Goal: Task Accomplishment & Management: Manage account settings

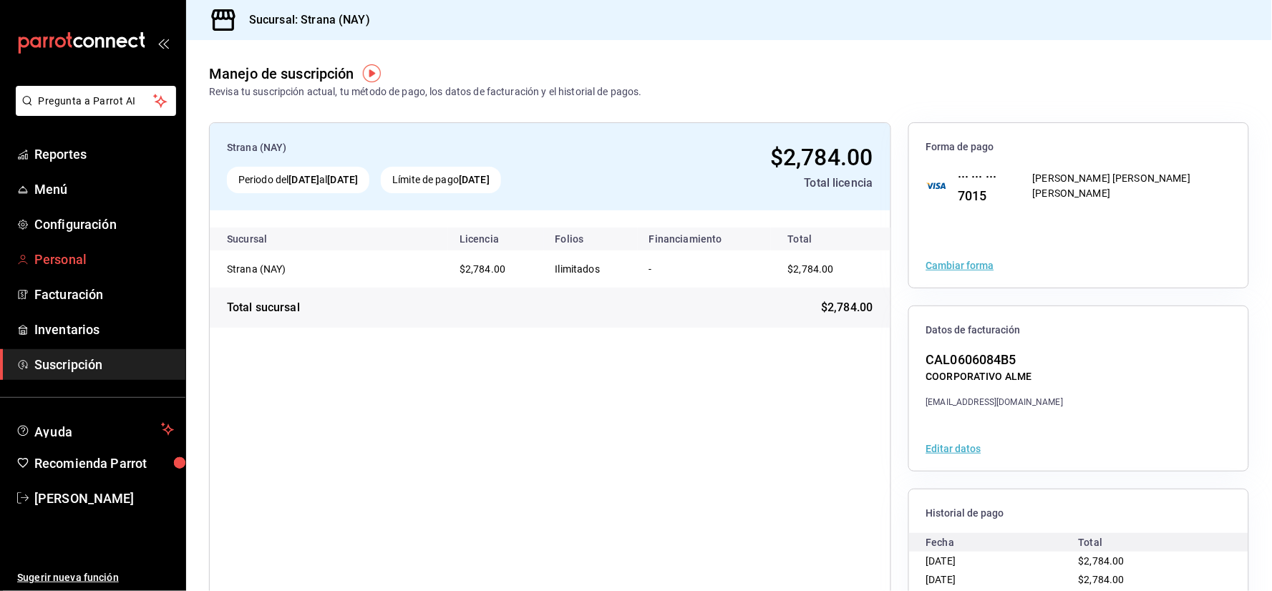
click at [67, 256] on span "Personal" at bounding box center [104, 259] width 140 height 19
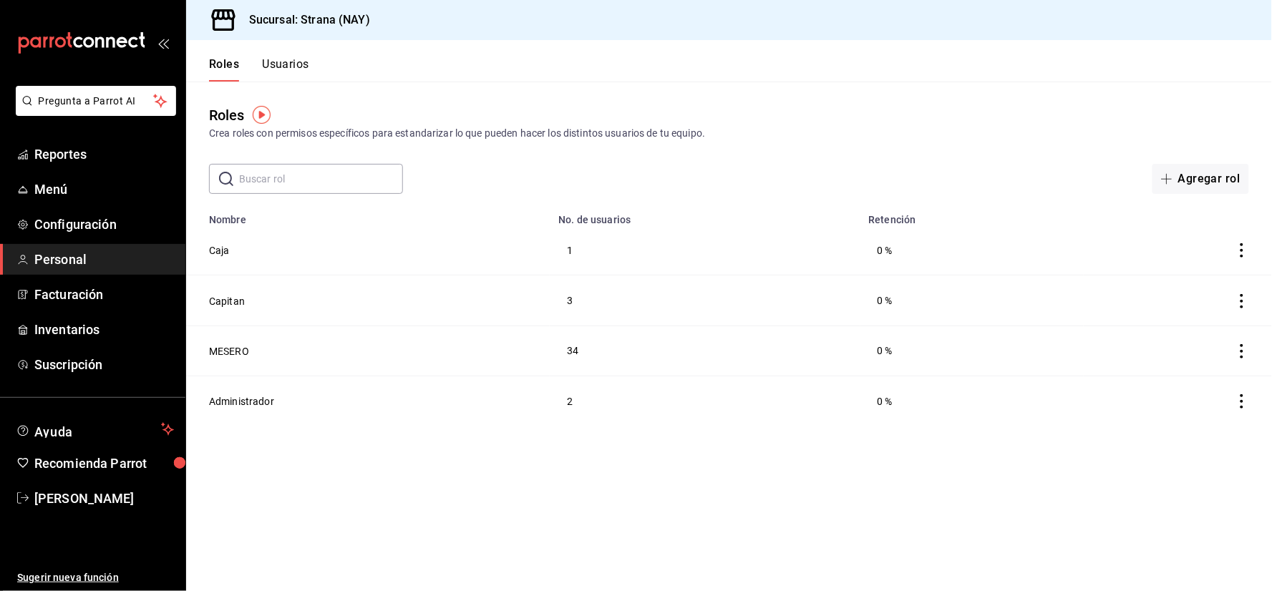
click at [1247, 254] on icon "actions" at bounding box center [1241, 250] width 14 height 14
click at [272, 231] on div at bounding box center [636, 295] width 1272 height 591
click at [304, 70] on button "Usuarios" at bounding box center [285, 69] width 47 height 24
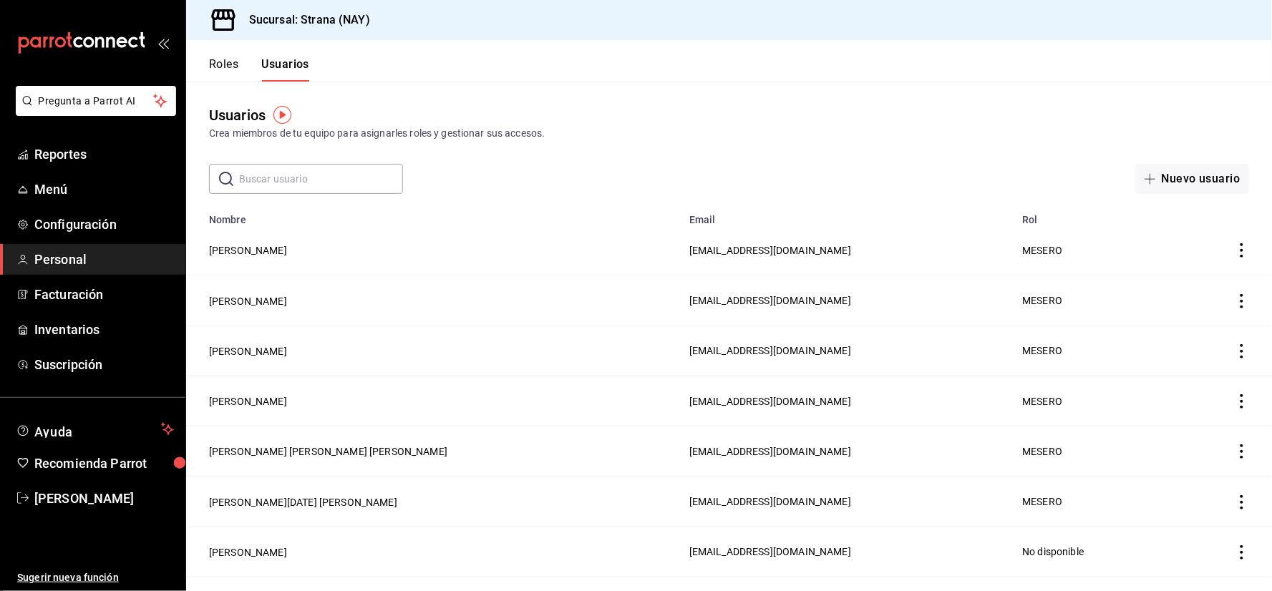
click at [346, 185] on input "text" at bounding box center [321, 179] width 164 height 29
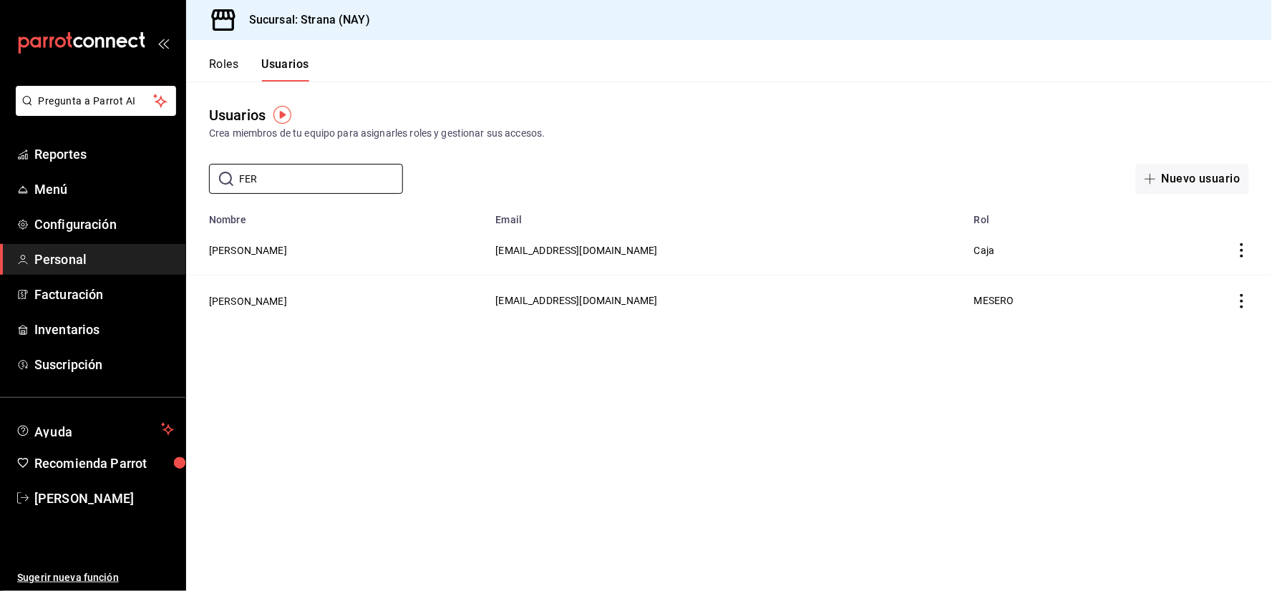
type input "FER"
click at [1237, 253] on icon "actions" at bounding box center [1241, 250] width 14 height 14
click at [598, 247] on div at bounding box center [636, 295] width 1272 height 591
click at [233, 62] on button "Roles" at bounding box center [223, 69] width 29 height 24
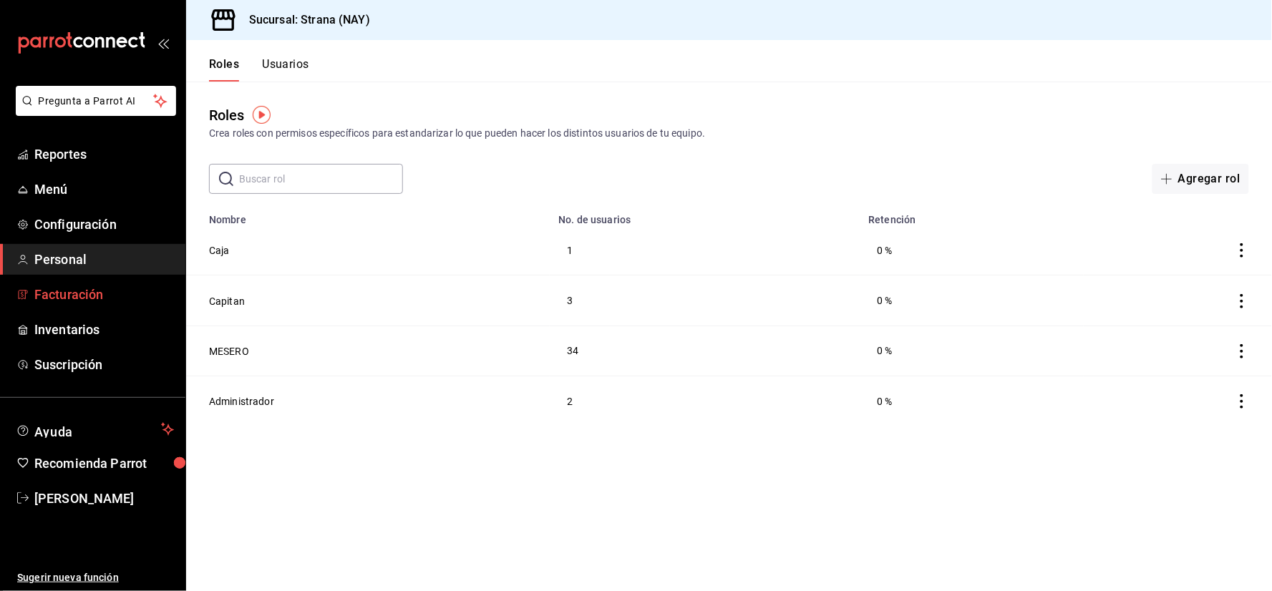
click at [90, 294] on span "Facturación" at bounding box center [104, 294] width 140 height 19
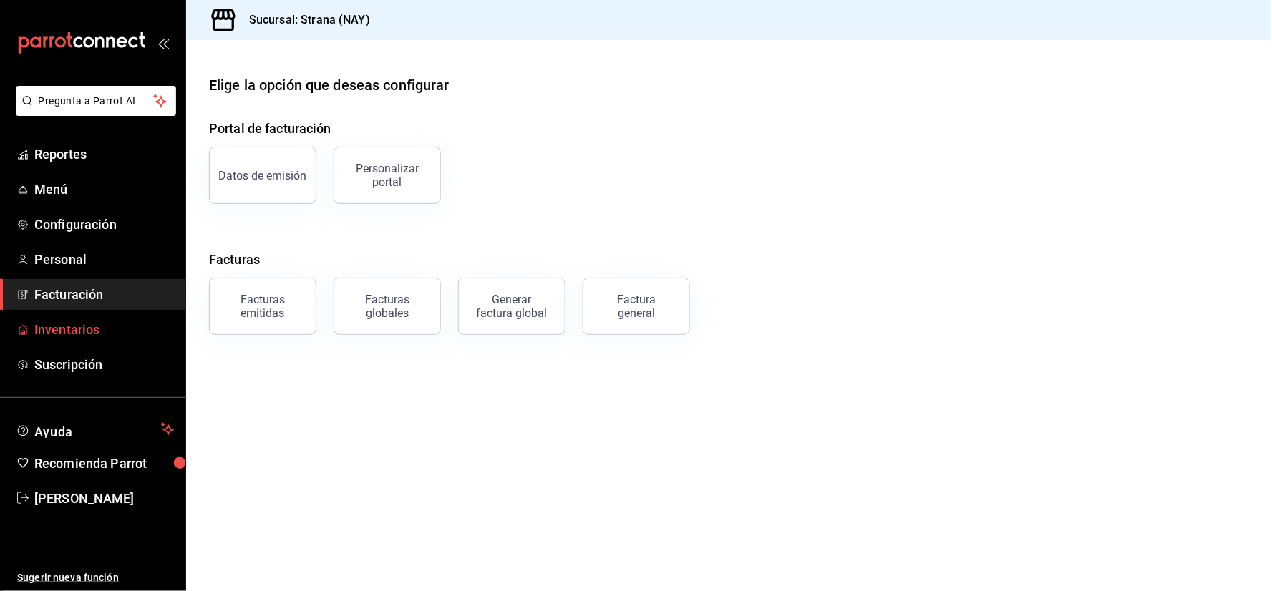
click at [89, 325] on span "Inventarios" at bounding box center [104, 329] width 140 height 19
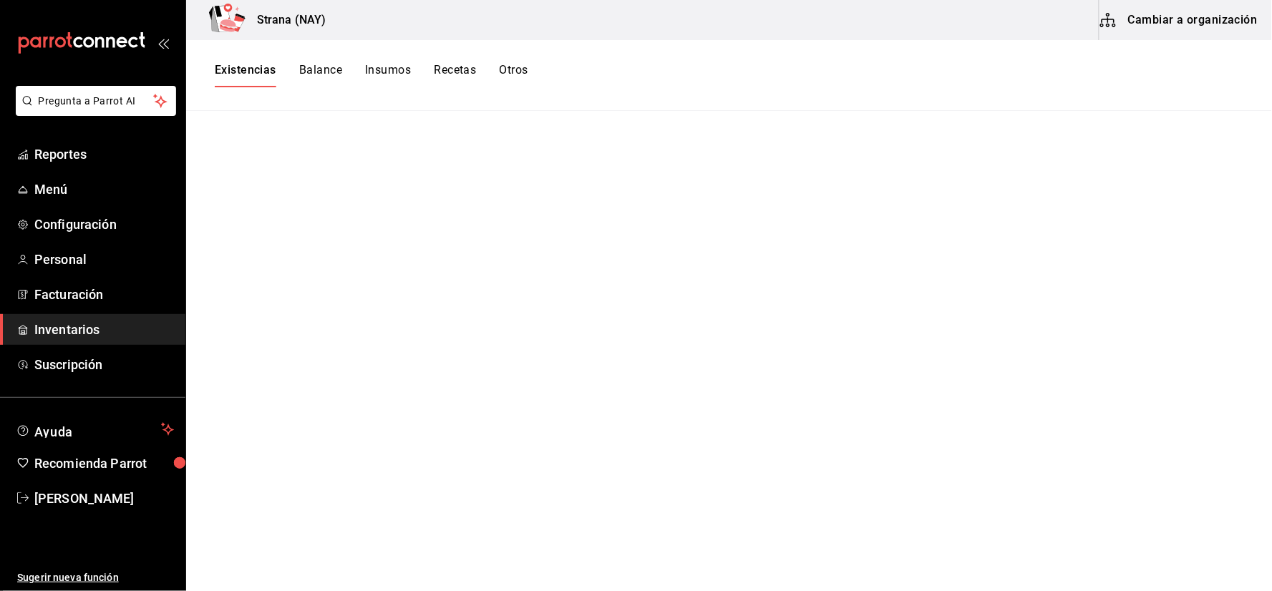
click at [1170, 30] on button "Cambiar a organización" at bounding box center [1179, 20] width 161 height 40
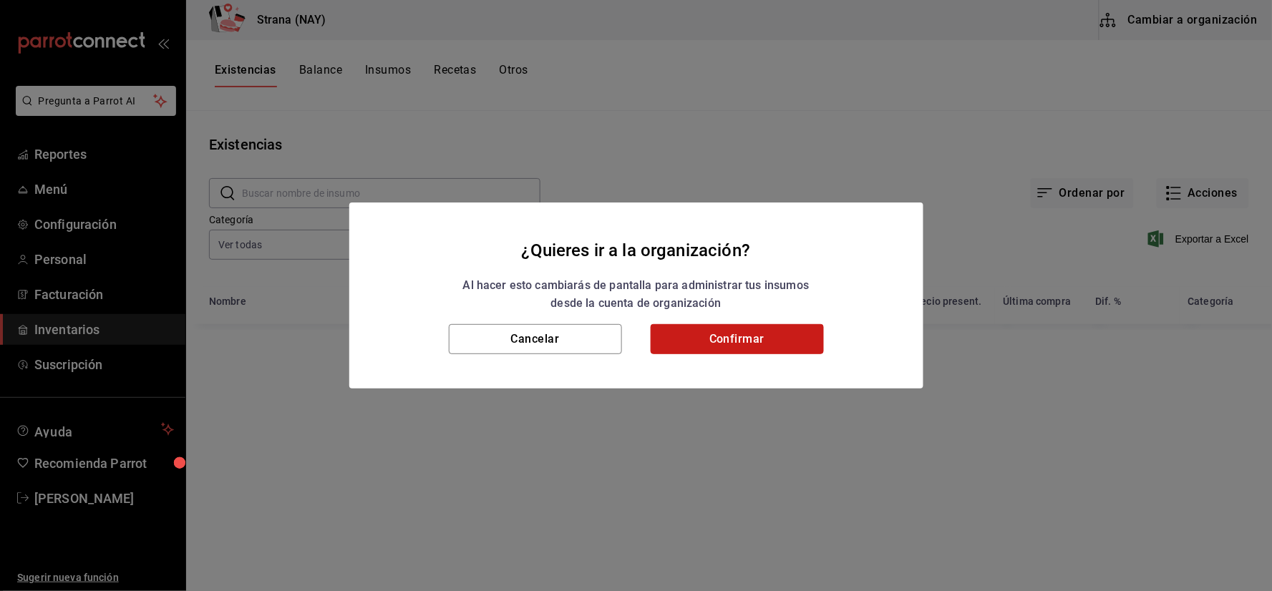
click at [769, 347] on button "Confirmar" at bounding box center [736, 339] width 173 height 30
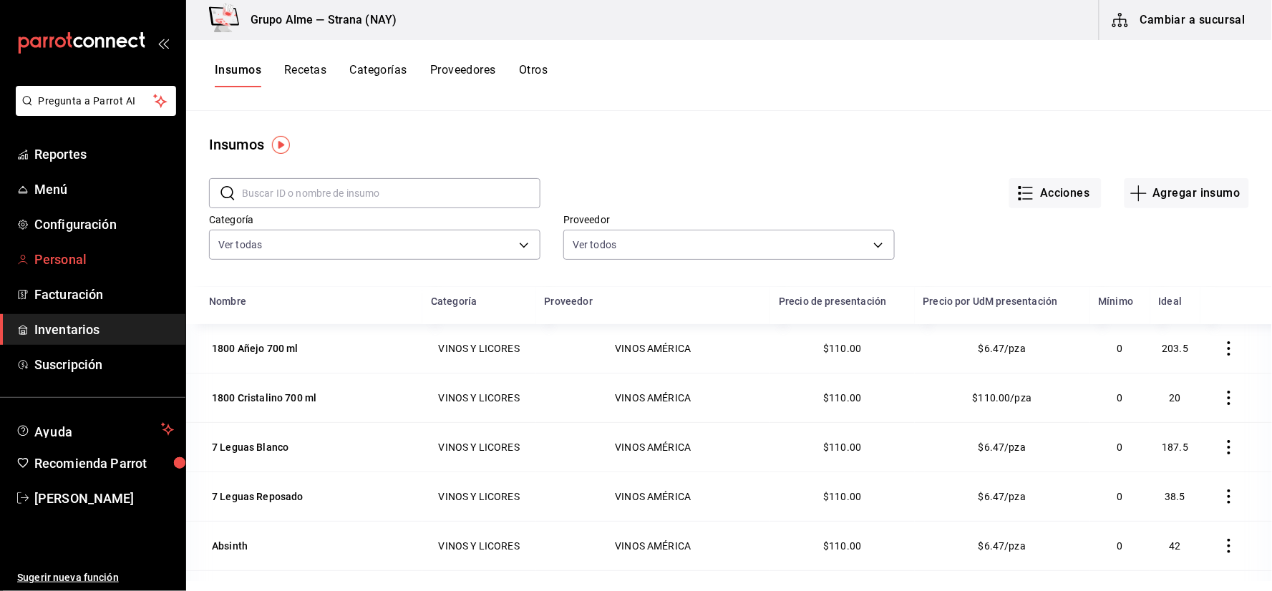
click at [74, 252] on span "Personal" at bounding box center [104, 259] width 140 height 19
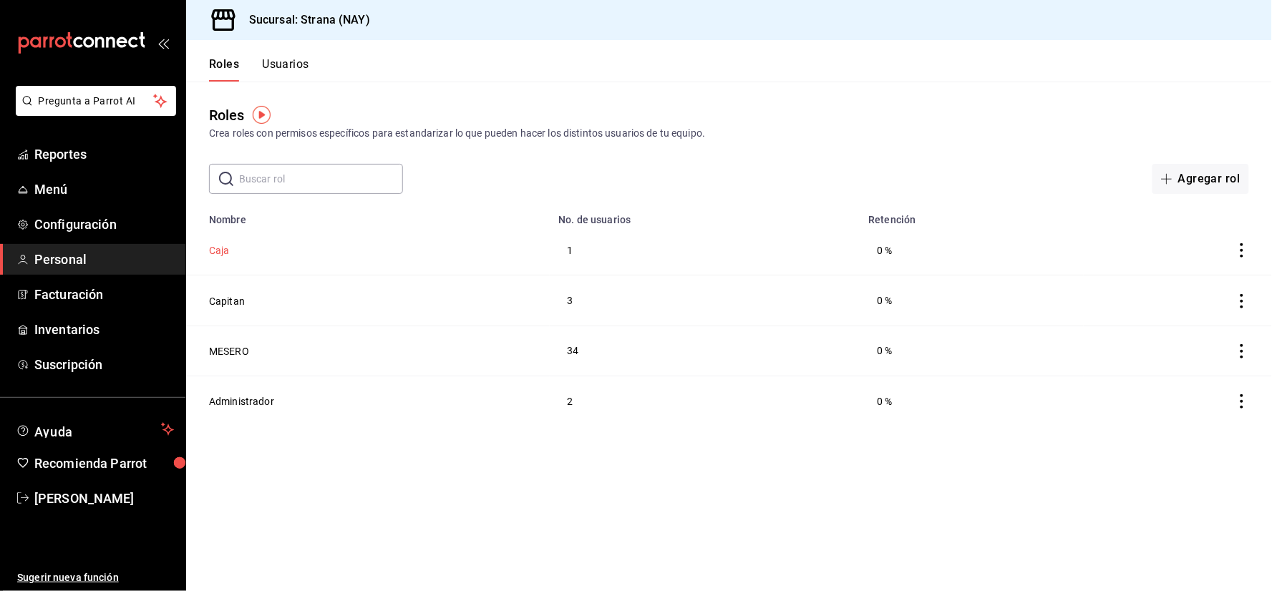
click at [223, 253] on button "Caja" at bounding box center [219, 250] width 21 height 14
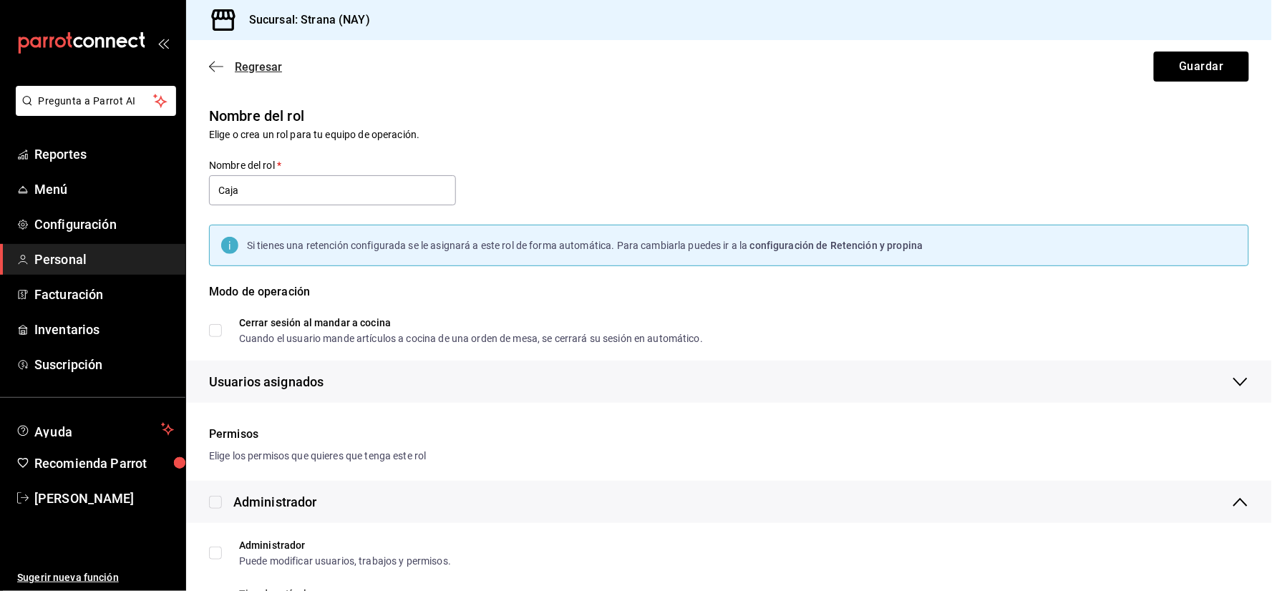
click at [268, 63] on span "Regresar" at bounding box center [258, 67] width 47 height 14
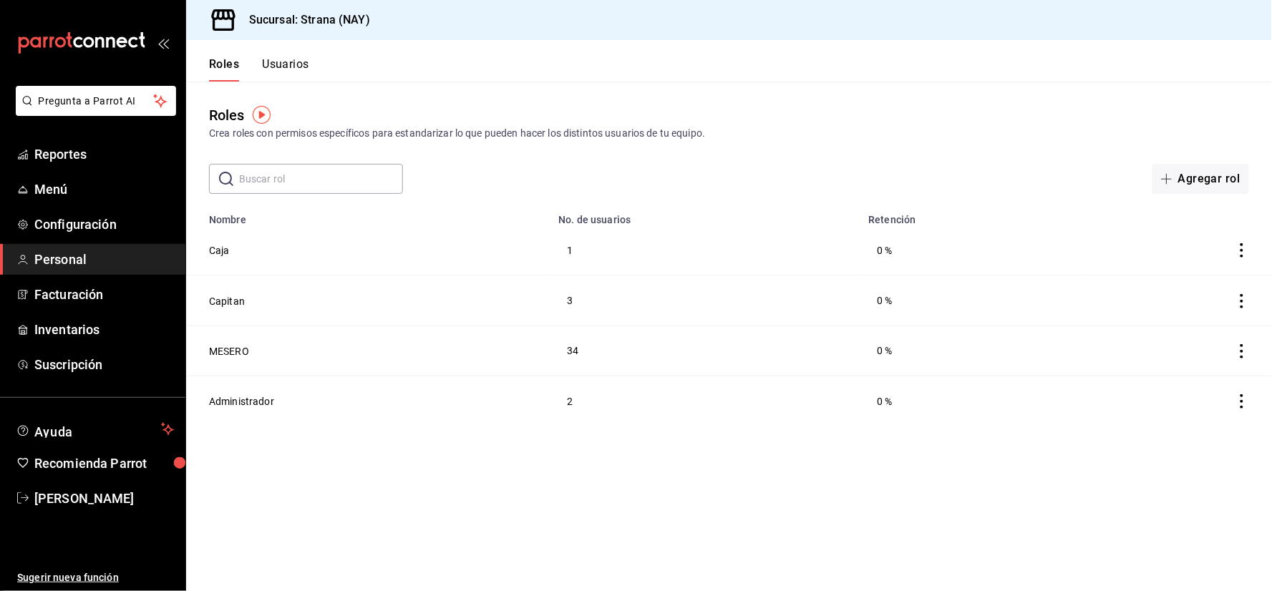
click at [266, 77] on button "Usuarios" at bounding box center [285, 69] width 47 height 24
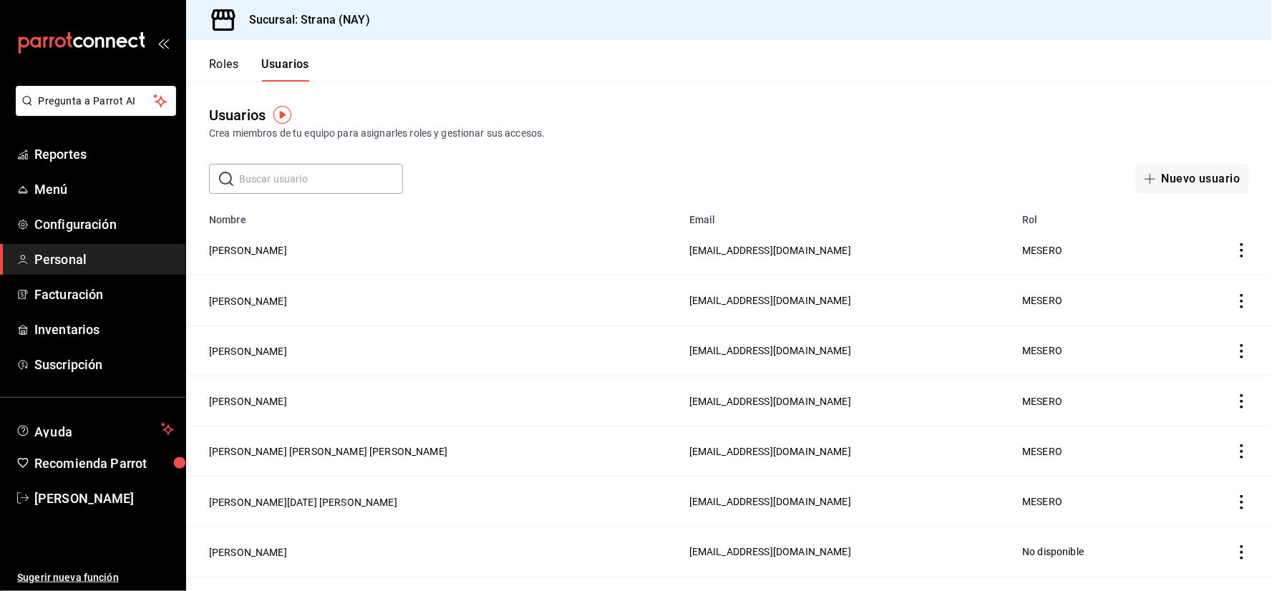
click at [291, 182] on input "text" at bounding box center [321, 179] width 164 height 29
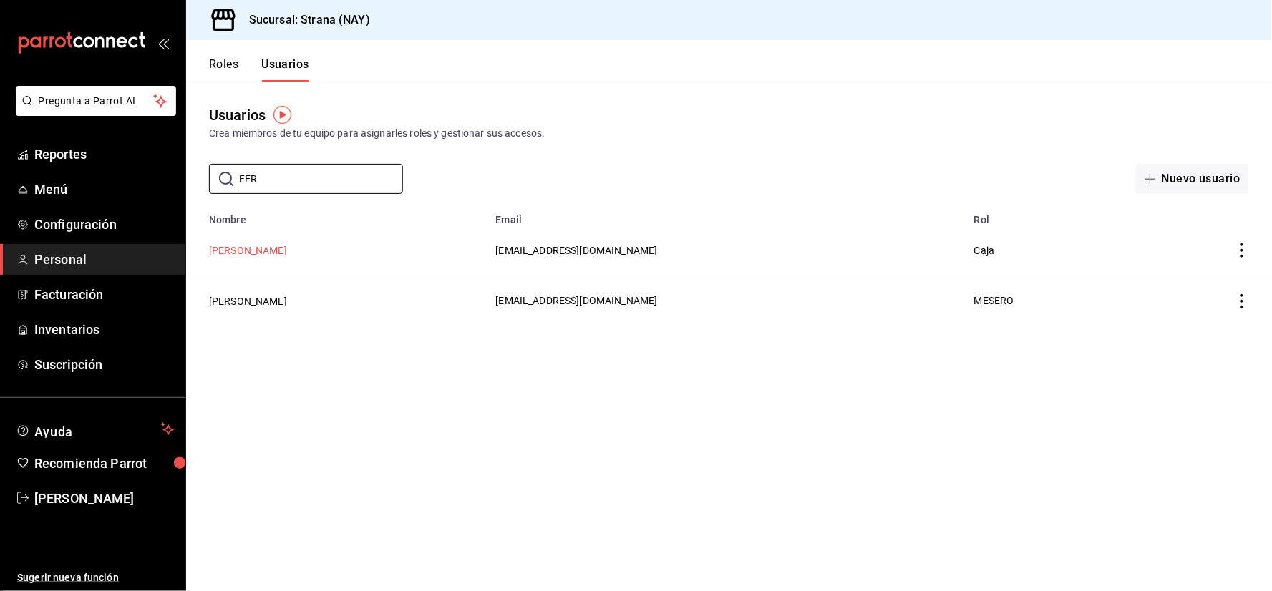
type input "FER"
click at [258, 253] on button "[PERSON_NAME]" at bounding box center [248, 250] width 78 height 14
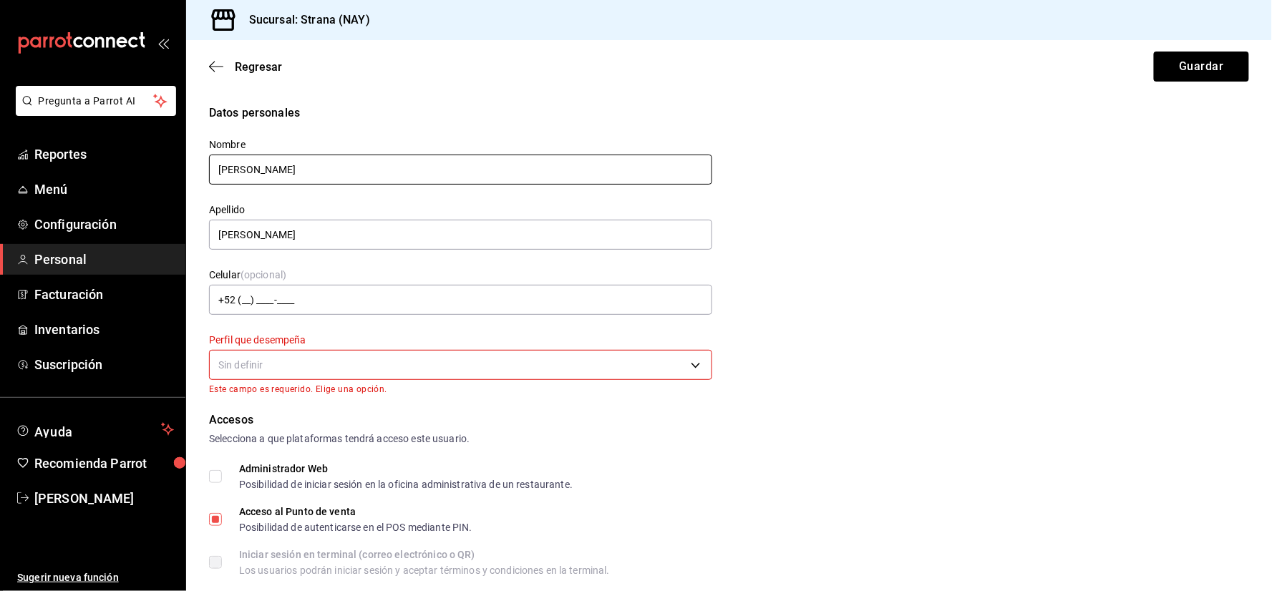
click at [306, 165] on input "[PERSON_NAME]" at bounding box center [460, 170] width 503 height 30
type input "[PERSON_NAME]"
click at [288, 240] on input "[PERSON_NAME]" at bounding box center [460, 235] width 503 height 30
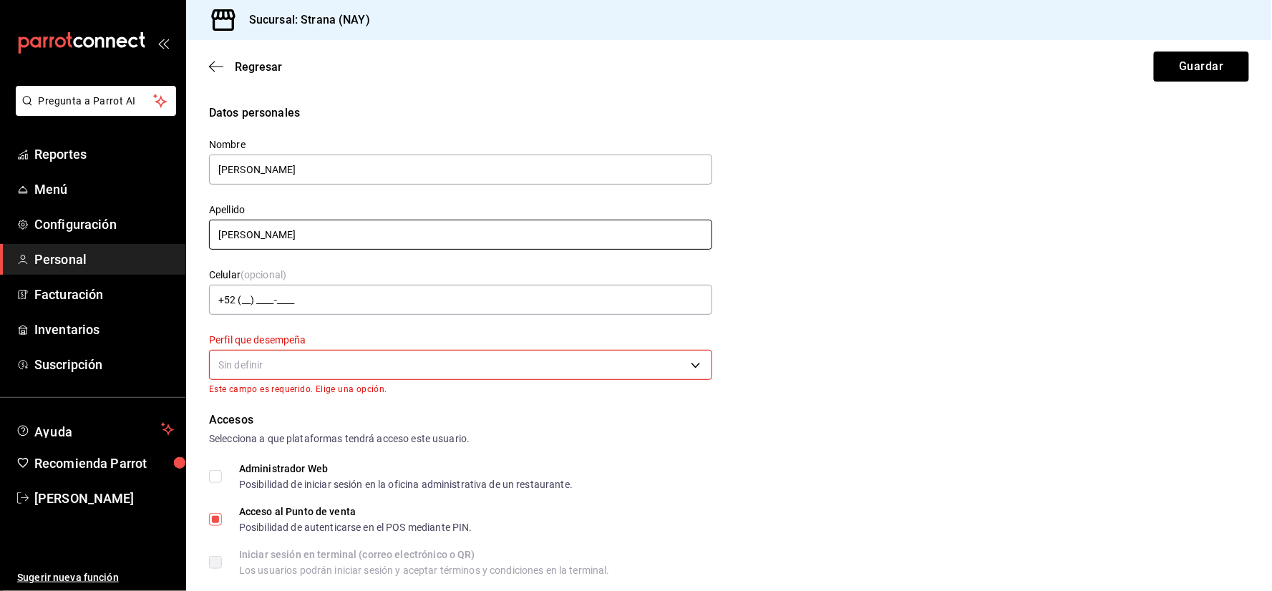
click at [288, 240] on input "[PERSON_NAME]" at bounding box center [460, 235] width 503 height 30
type input "[PERSON_NAME]"
click at [1178, 74] on button "Guardar" at bounding box center [1201, 67] width 95 height 30
click at [1186, 69] on button "Guardar" at bounding box center [1201, 67] width 95 height 30
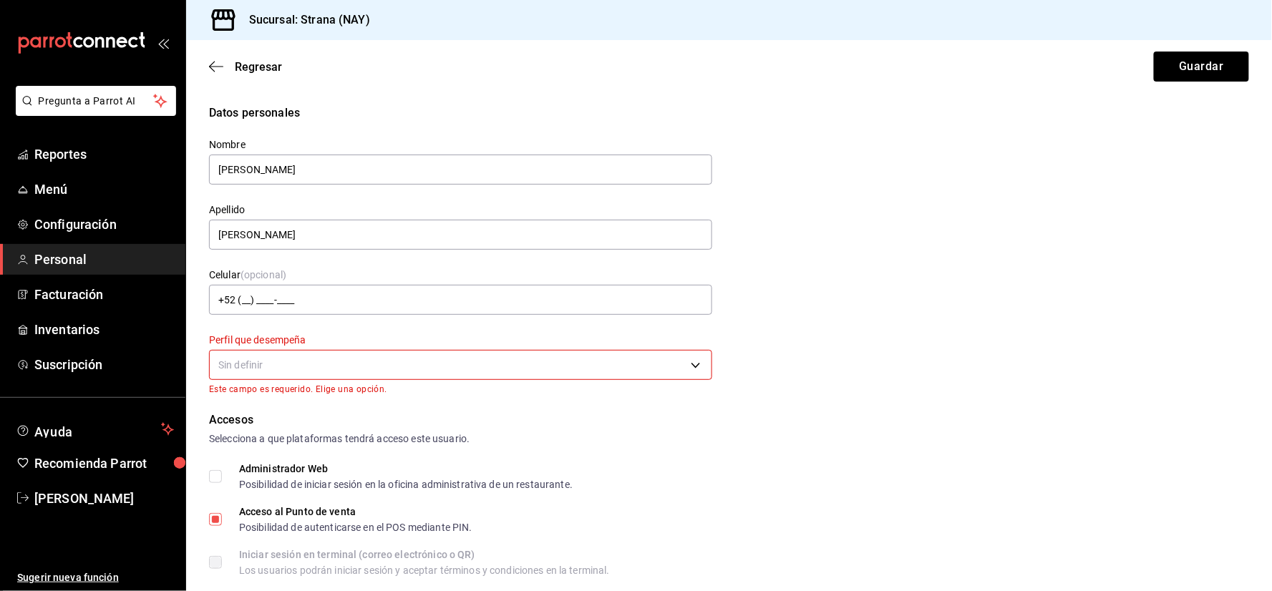
click at [287, 366] on body "Pregunta a Parrot AI Reportes Menú Configuración Personal Facturación Inventari…" at bounding box center [636, 295] width 1272 height 591
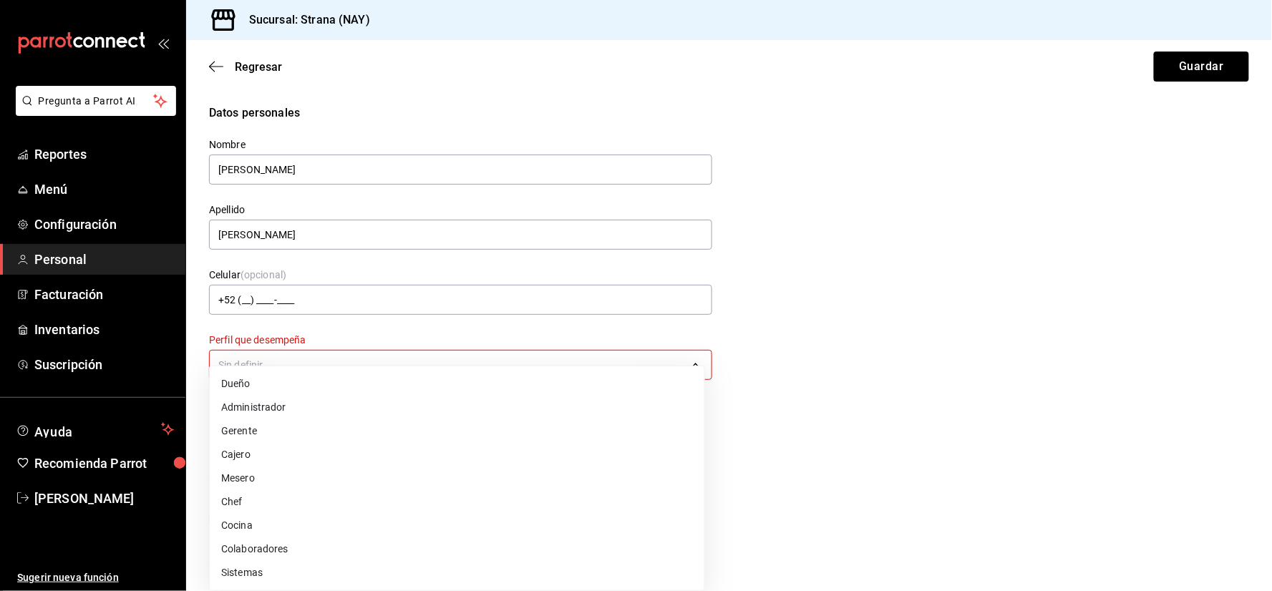
click at [254, 463] on li "Cajero" at bounding box center [457, 455] width 494 height 24
type input "CASHIER"
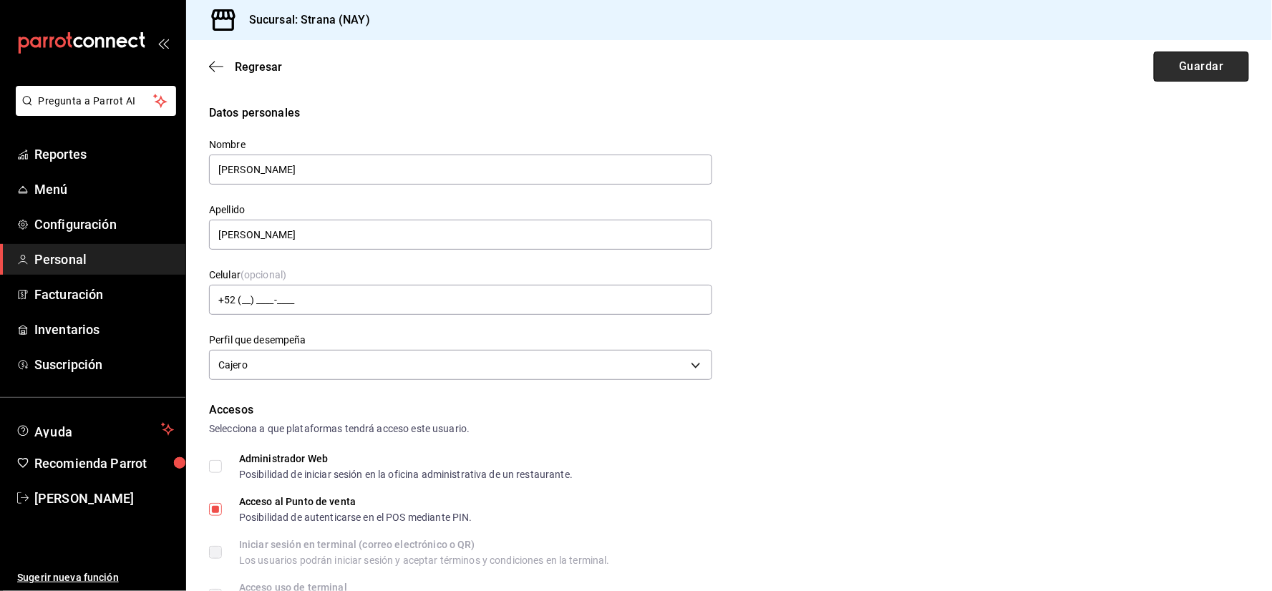
click at [1217, 75] on button "Guardar" at bounding box center [1201, 67] width 95 height 30
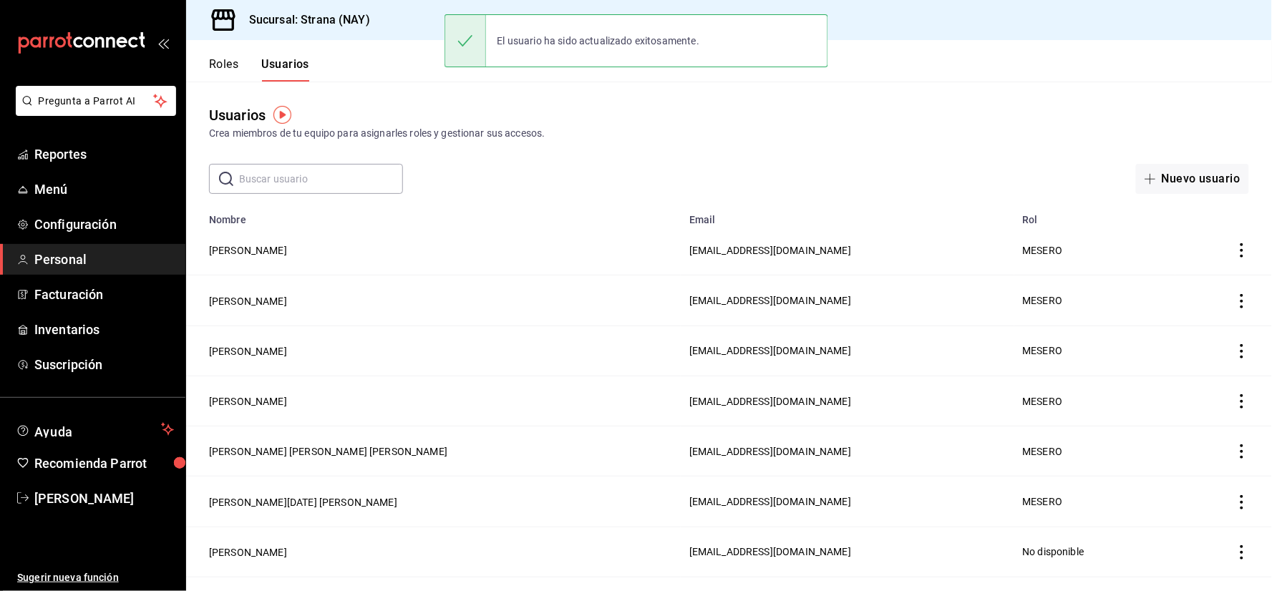
click at [304, 175] on input "text" at bounding box center [321, 179] width 164 height 29
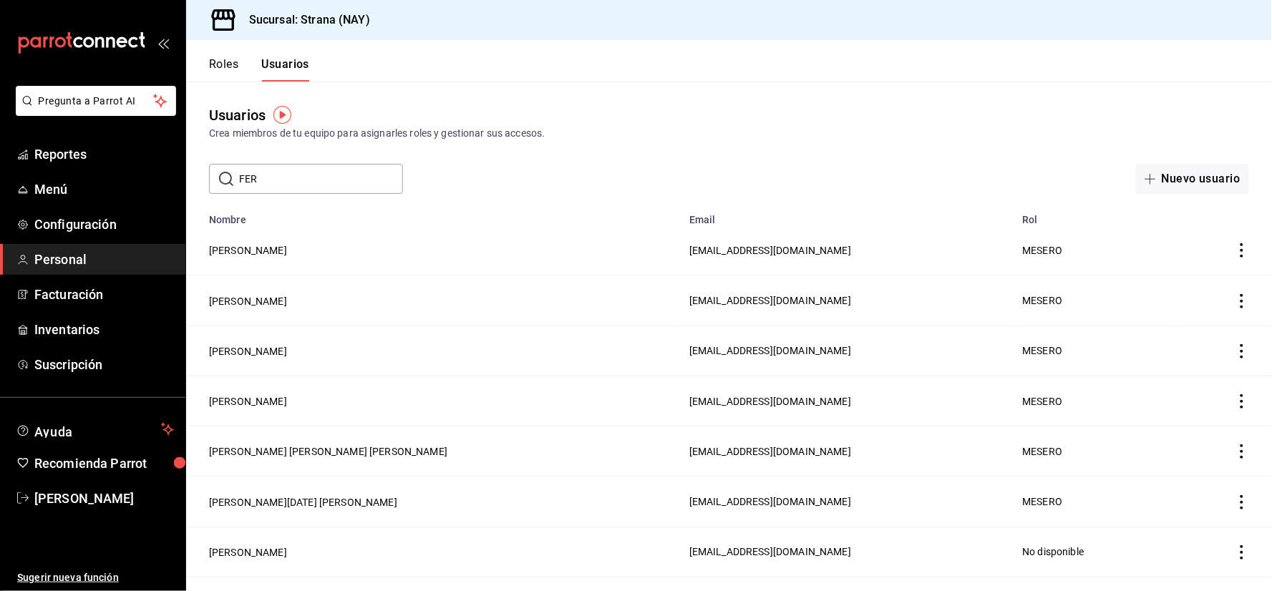
type input "FERN"
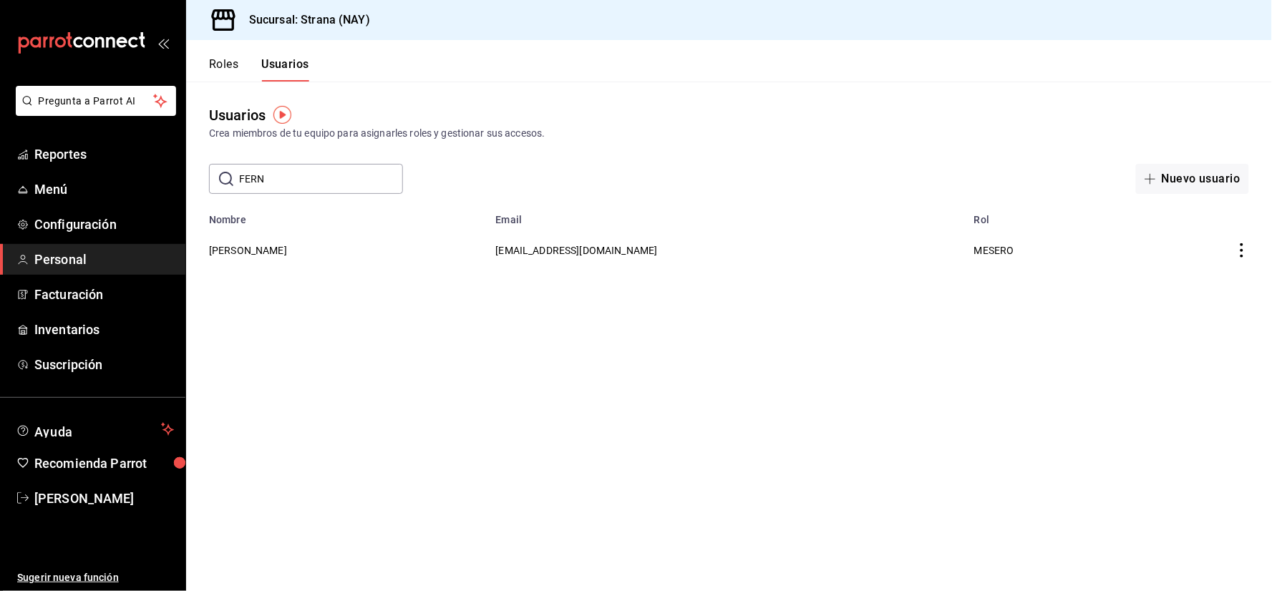
click at [288, 190] on input "FERN" at bounding box center [321, 179] width 164 height 29
type input "DAVI"
